Goal: Task Accomplishment & Management: Complete application form

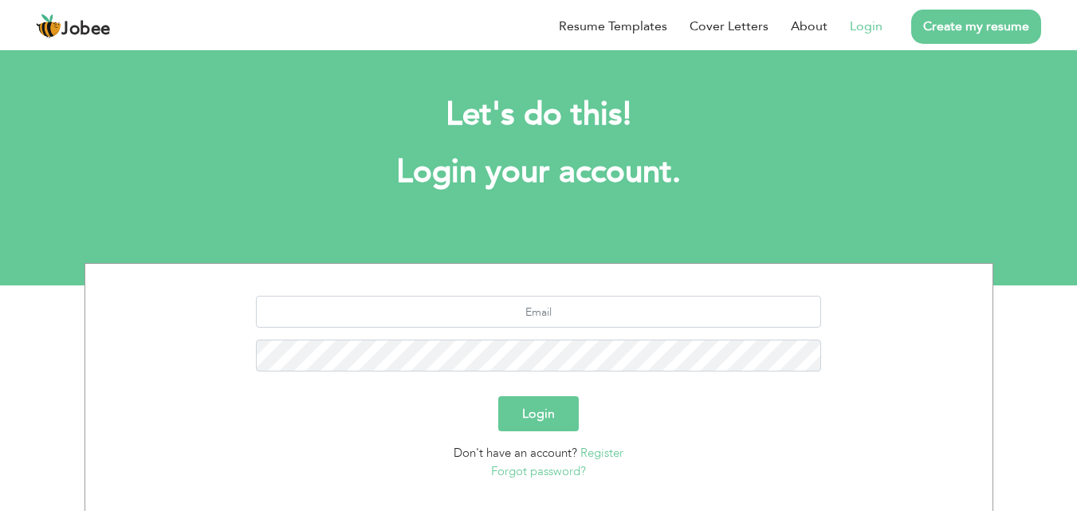
click at [544, 399] on button "Login" at bounding box center [538, 413] width 80 height 35
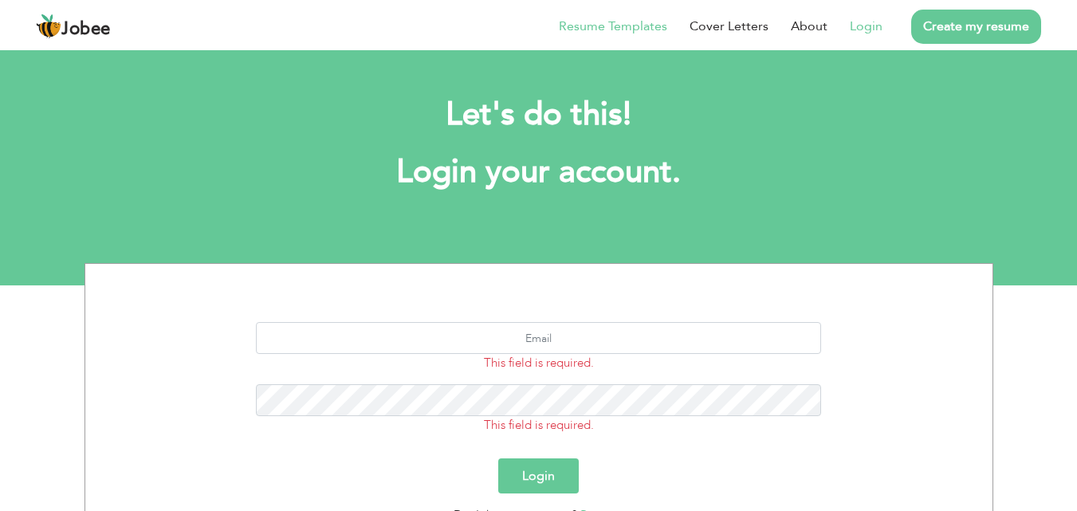
click at [637, 17] on link "Resume Templates" at bounding box center [613, 26] width 108 height 19
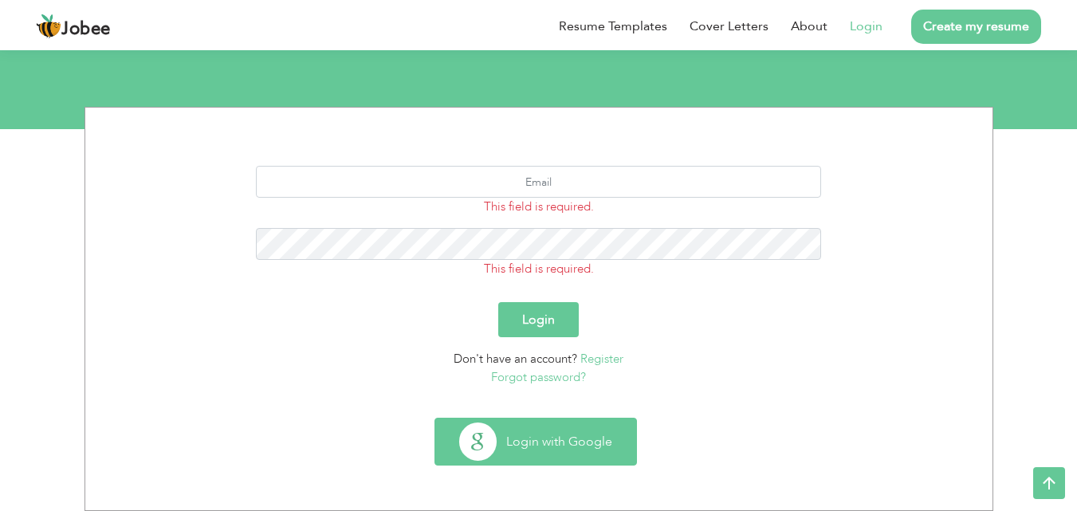
click at [539, 436] on button "Login with Google" at bounding box center [535, 441] width 201 height 46
